Goal: Find specific page/section: Find specific page/section

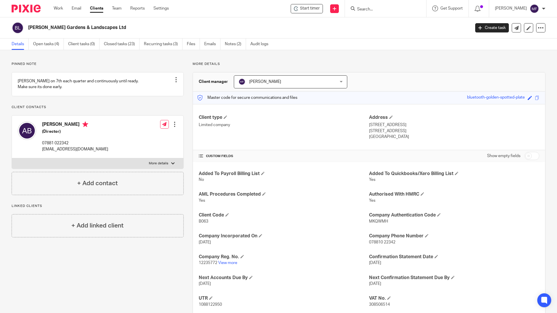
click at [377, 7] on input "Search" at bounding box center [382, 9] width 52 height 5
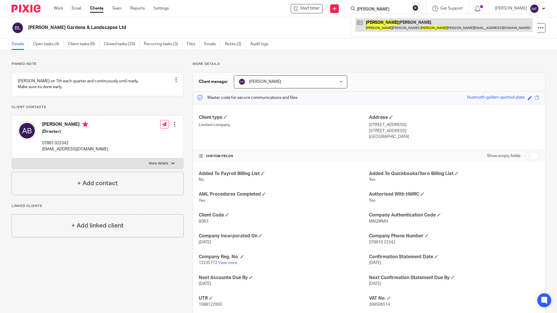
type input "katrice"
click at [384, 23] on link at bounding box center [443, 24] width 177 height 13
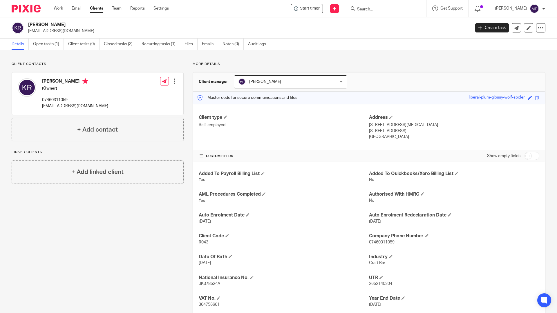
click at [61, 31] on p "[EMAIL_ADDRESS][DOMAIN_NAME]" at bounding box center [247, 31] width 438 height 6
